Goal: Transaction & Acquisition: Purchase product/service

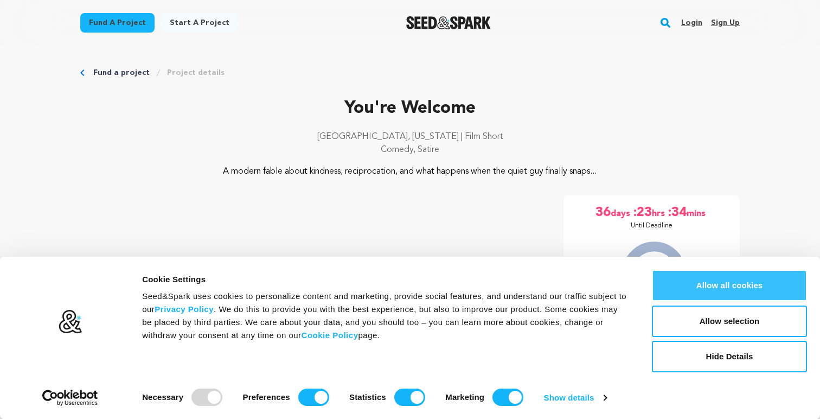
click at [742, 277] on button "Allow all cookies" at bounding box center [729, 284] width 155 height 31
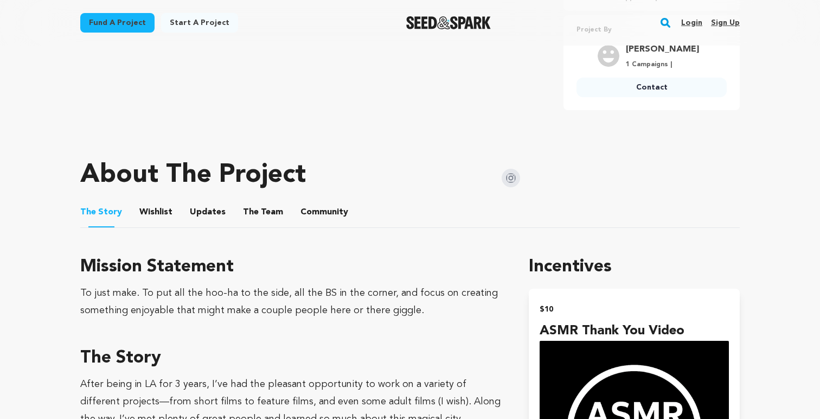
scroll to position [393, 0]
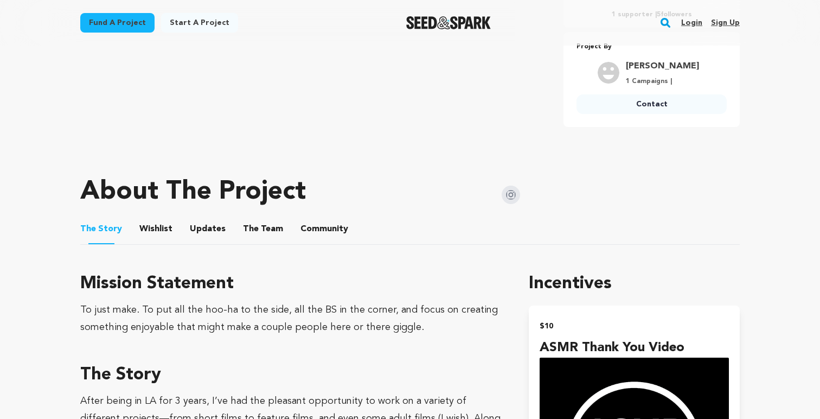
click at [260, 228] on button "The Team" at bounding box center [263, 231] width 26 height 26
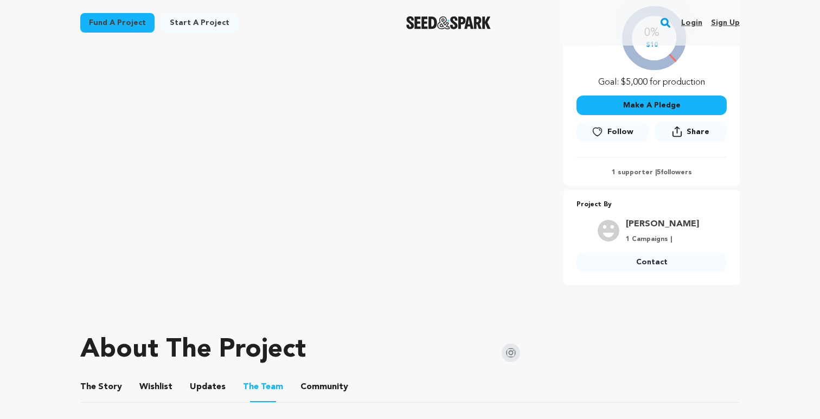
scroll to position [207, 0]
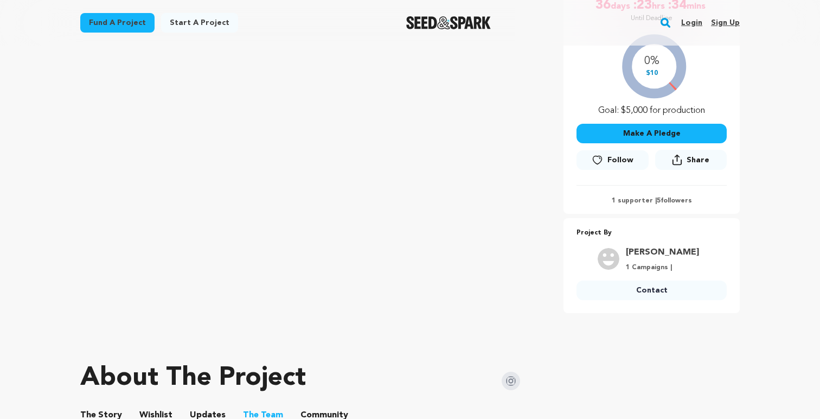
click at [644, 133] on button "Make A Pledge" at bounding box center [651, 134] width 150 height 20
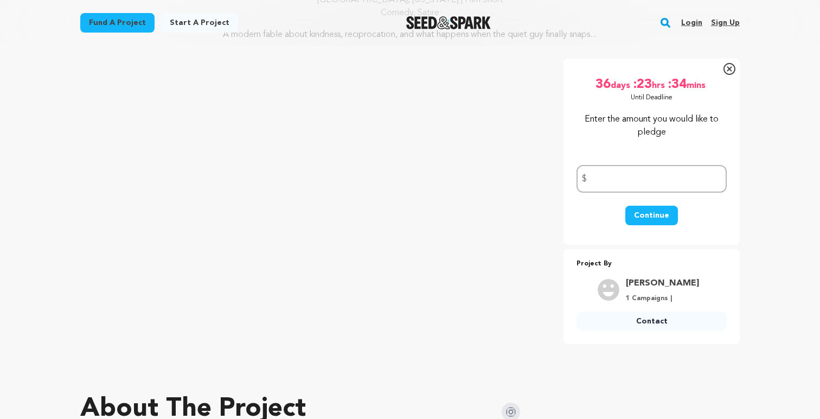
scroll to position [137, 0]
click at [628, 185] on input "number" at bounding box center [651, 179] width 150 height 28
type input "50"
click at [645, 216] on button "Continue" at bounding box center [651, 215] width 53 height 20
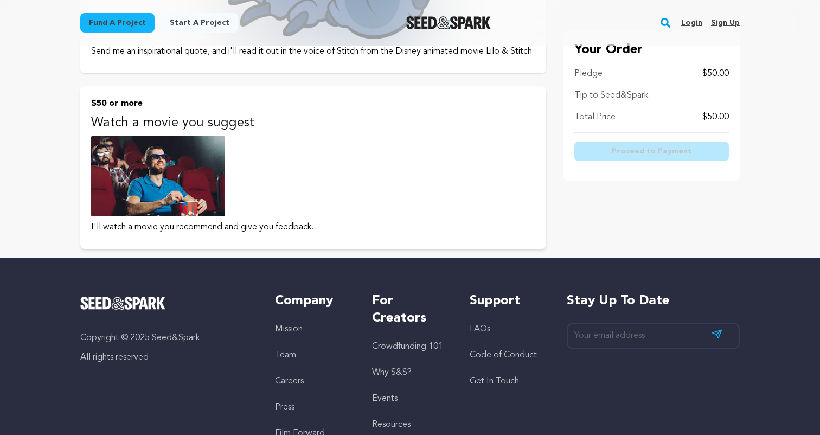
scroll to position [1148, 0]
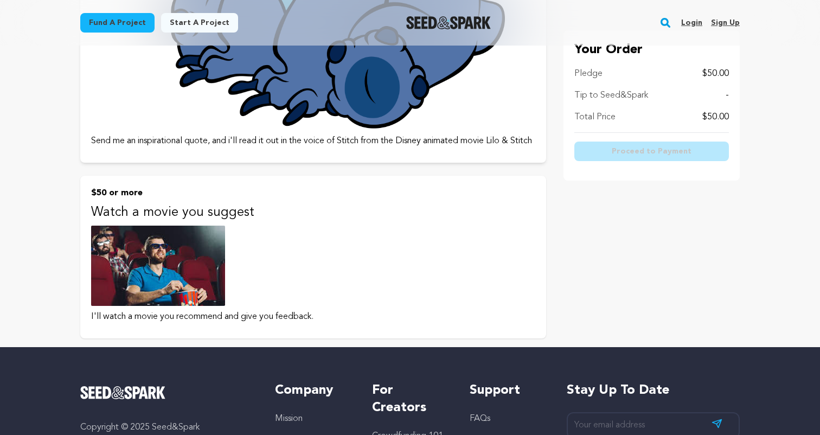
click at [160, 258] on img at bounding box center [158, 266] width 134 height 80
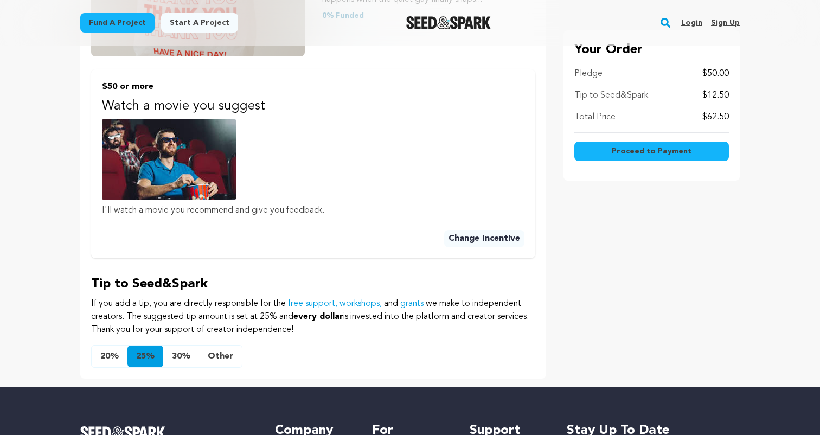
scroll to position [284, 0]
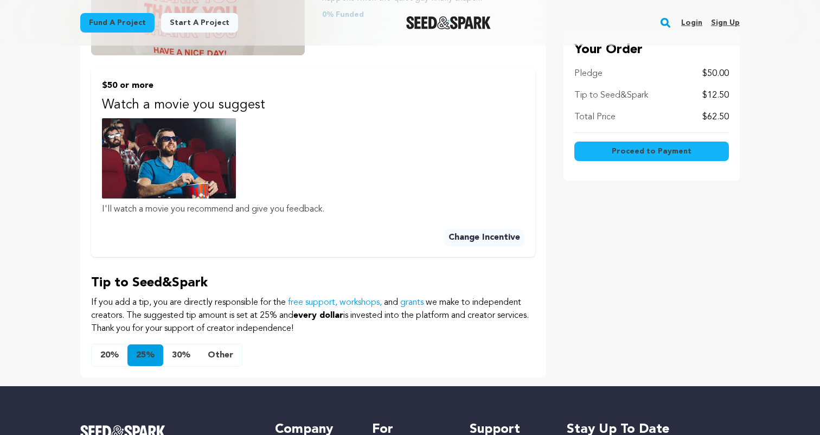
click at [227, 357] on button "Other" at bounding box center [220, 355] width 43 height 22
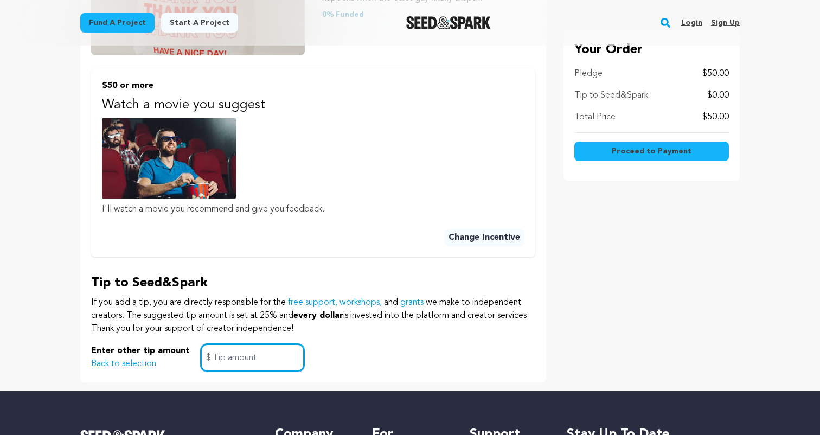
click at [262, 352] on input "text" at bounding box center [253, 358] width 104 height 28
type input "0"
click at [312, 331] on p "If you add a tip, you are directly responsible for the free support, workshops,…" at bounding box center [313, 315] width 444 height 39
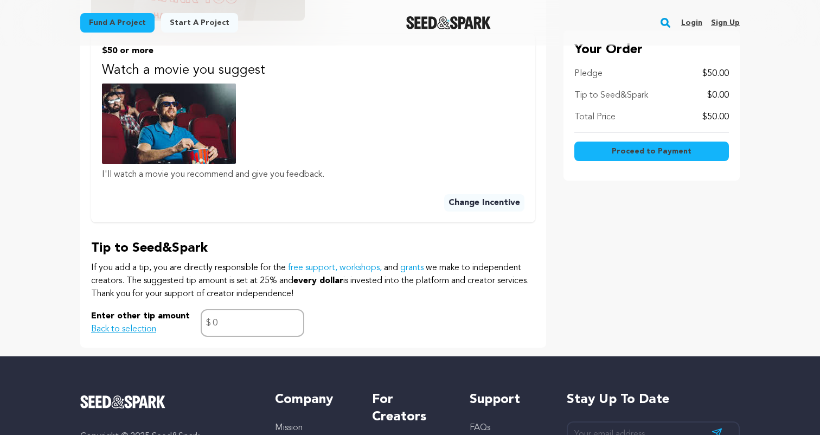
scroll to position [332, 0]
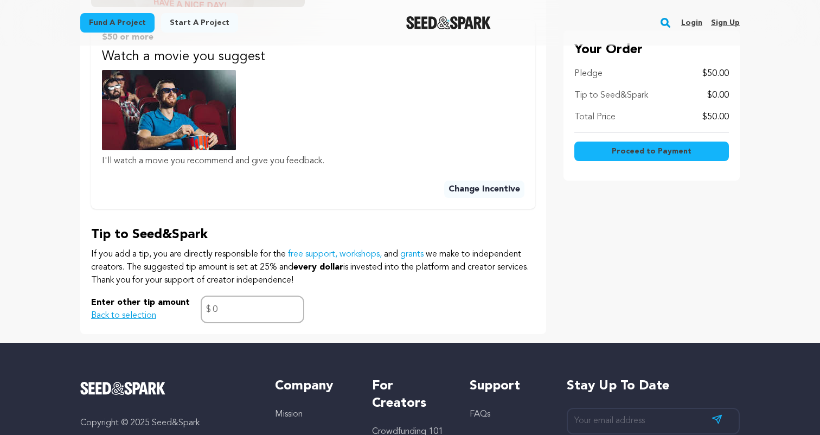
click at [655, 149] on span "Proceed to Payment" at bounding box center [652, 151] width 80 height 11
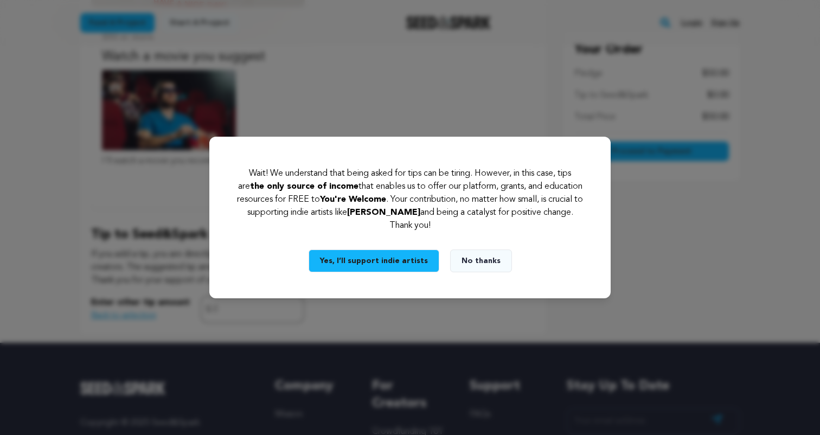
click at [475, 260] on button "No thanks" at bounding box center [481, 260] width 62 height 23
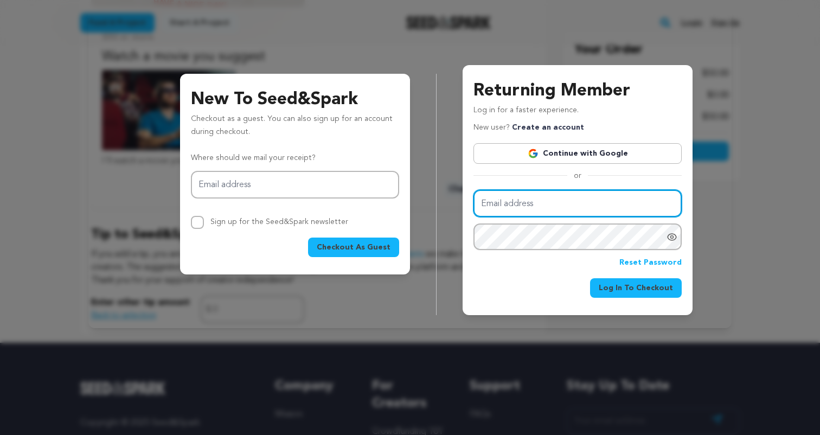
click at [533, 197] on input "Email address" at bounding box center [577, 204] width 208 height 28
click at [544, 81] on h3 "Returning Member" at bounding box center [577, 91] width 208 height 26
click at [514, 211] on input "Email address" at bounding box center [577, 204] width 208 height 28
type input "michaelhooper"
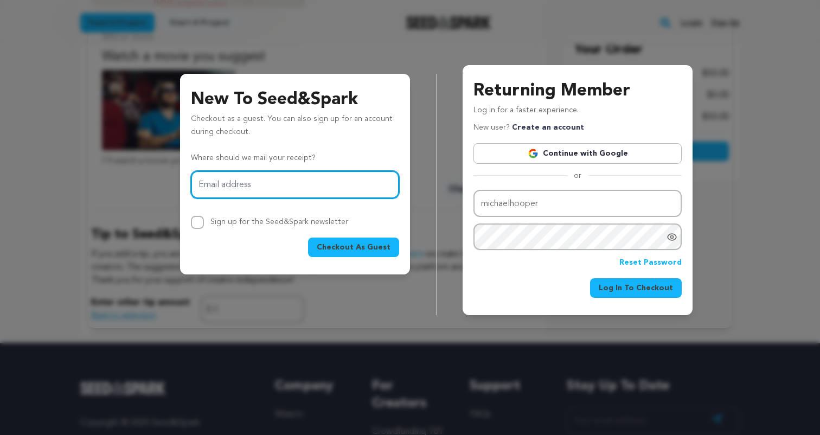
click at [252, 189] on input "Email address" at bounding box center [295, 185] width 208 height 28
type input "michaelhooper07@gmail.com"
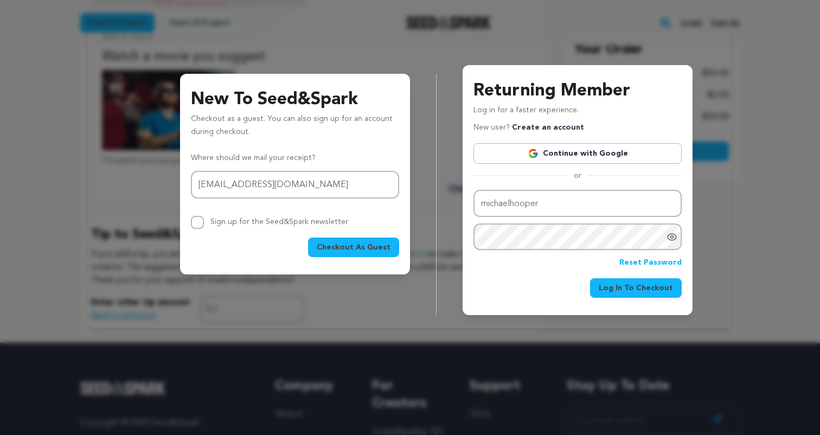
click at [348, 245] on span "Checkout As Guest" at bounding box center [354, 247] width 74 height 11
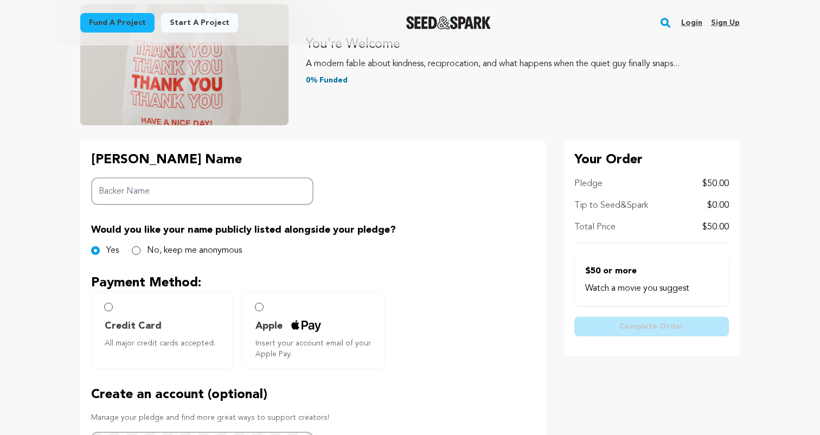
scroll to position [147, 0]
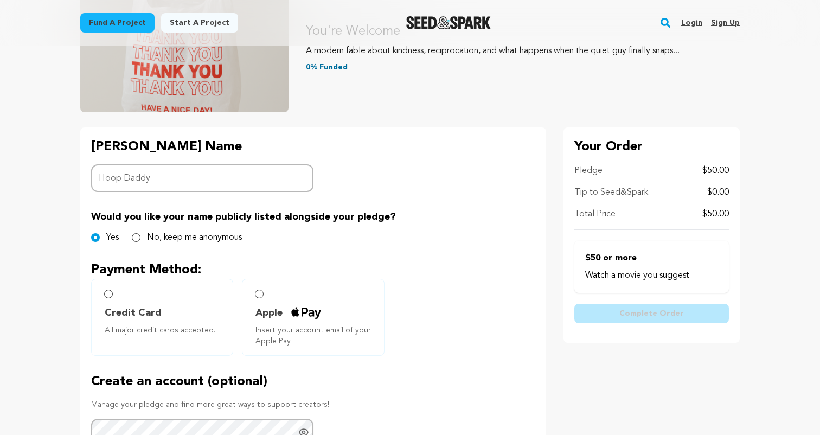
click at [448, 218] on p "Would you like your name publicly listed alongside your pledge?" at bounding box center [313, 216] width 444 height 15
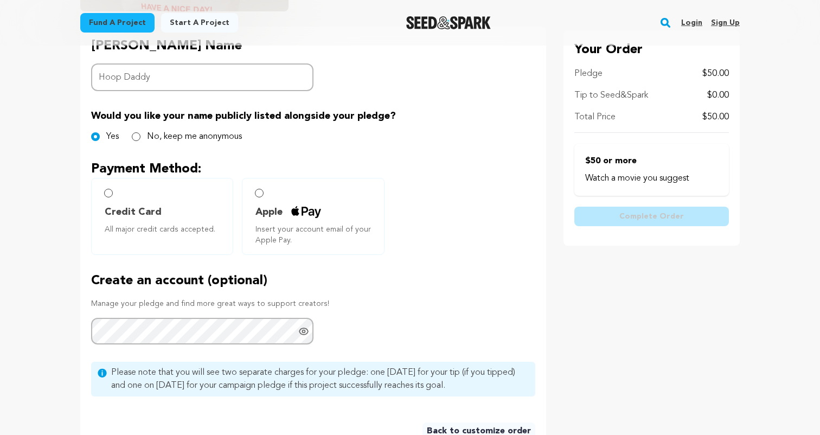
scroll to position [249, 0]
click at [259, 191] on input "Apple Insert your account email of your Apple Pay." at bounding box center [259, 192] width 9 height 9
click at [160, 76] on input "Hoop Daddy" at bounding box center [202, 77] width 222 height 28
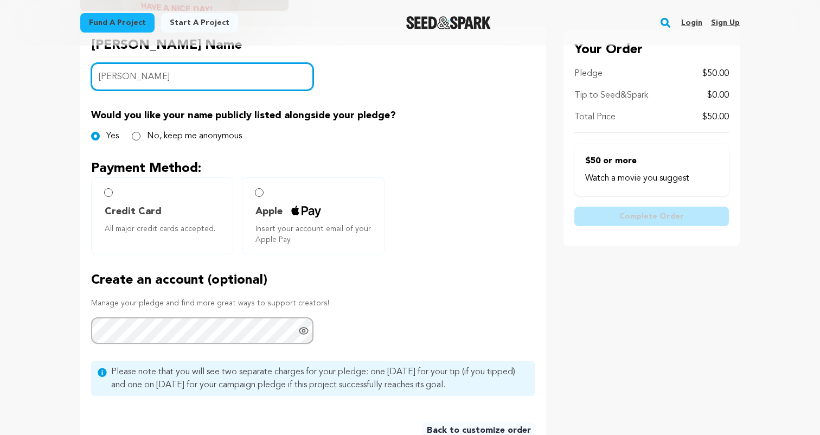
type input "[PERSON_NAME]"
click at [260, 194] on input "Apple Insert your account email of your Apple Pay." at bounding box center [259, 192] width 9 height 9
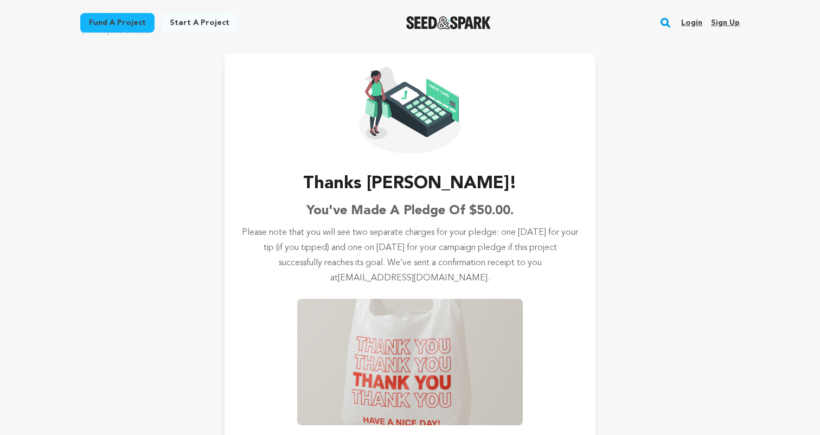
scroll to position [3, 0]
